Goal: Task Accomplishment & Management: Manage account settings

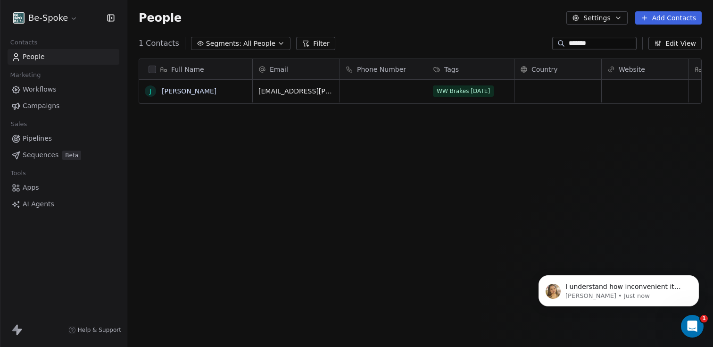
scroll to position [1484, 0]
click at [696, 324] on icon "Open Intercom Messenger" at bounding box center [693, 326] width 16 height 16
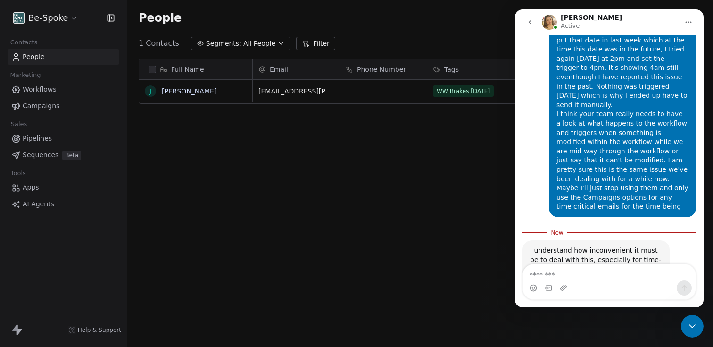
scroll to position [1500, 0]
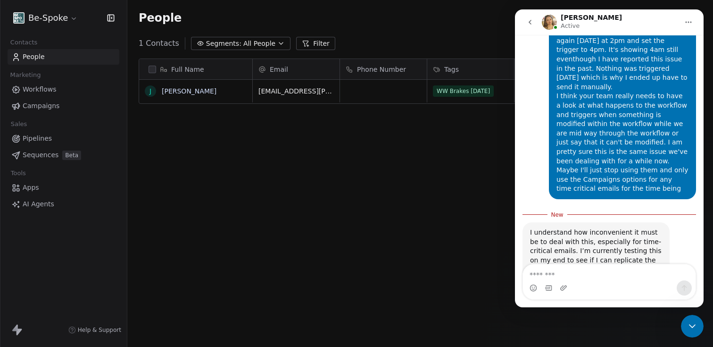
click at [252, 175] on div "Full Name [PERSON_NAME] Email Phone Number Tags Country Website Job Title Statu…" at bounding box center [420, 203] width 586 height 305
click at [43, 90] on span "Workflows" at bounding box center [40, 89] width 34 height 10
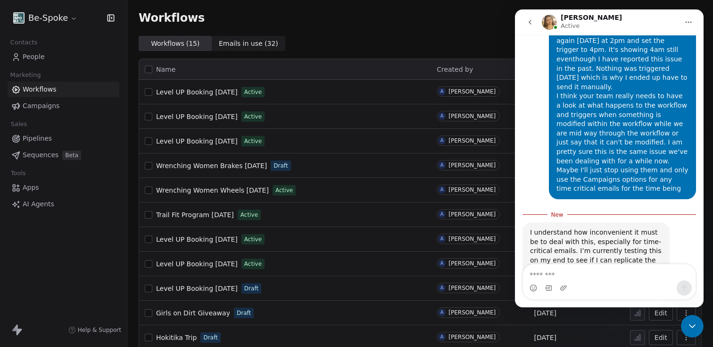
click at [34, 56] on span "People" at bounding box center [34, 57] width 22 height 10
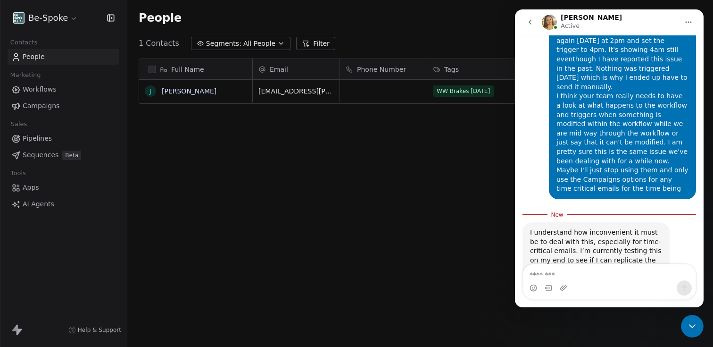
scroll to position [298, 579]
click at [696, 326] on icon "Close Intercom Messenger" at bounding box center [692, 325] width 11 height 11
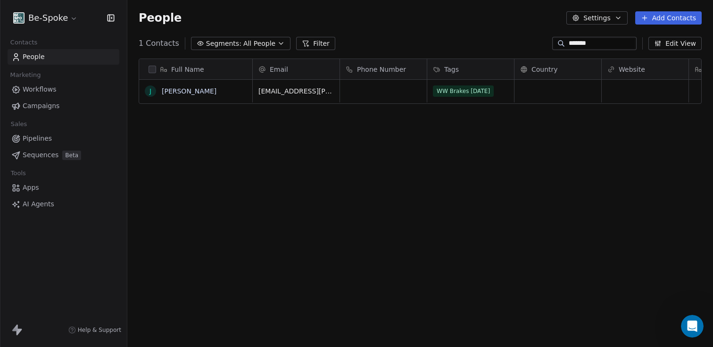
drag, startPoint x: 600, startPoint y: 46, endPoint x: 505, endPoint y: 32, distance: 96.8
click at [505, 32] on section "People Settings Add Contacts 1 Contacts Segments: All People Filter ******* Edi…" at bounding box center [420, 173] width 586 height 347
